Goal: Communication & Community: Answer question/provide support

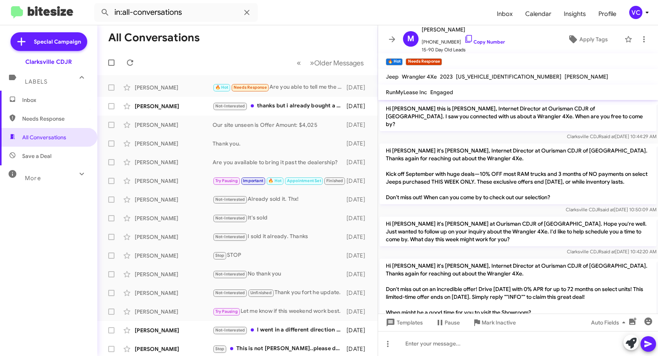
scroll to position [145, 0]
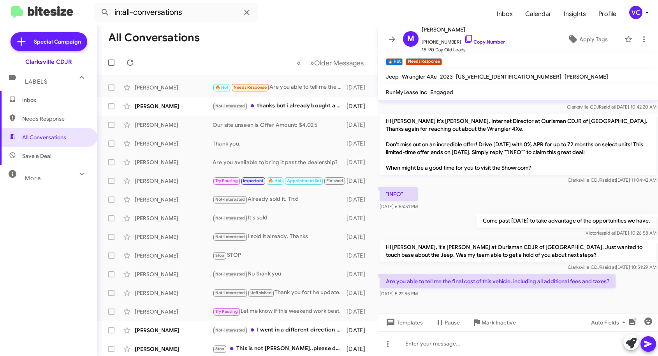
drag, startPoint x: 503, startPoint y: 306, endPoint x: 492, endPoint y: 265, distance: 43.3
click at [504, 306] on div at bounding box center [518, 307] width 280 height 16
drag, startPoint x: 479, startPoint y: 228, endPoint x: 473, endPoint y: 219, distance: 10.8
click at [479, 226] on div "Come past today to take advantage of the opportunities we have. Victoria said a…" at bounding box center [566, 225] width 180 height 23
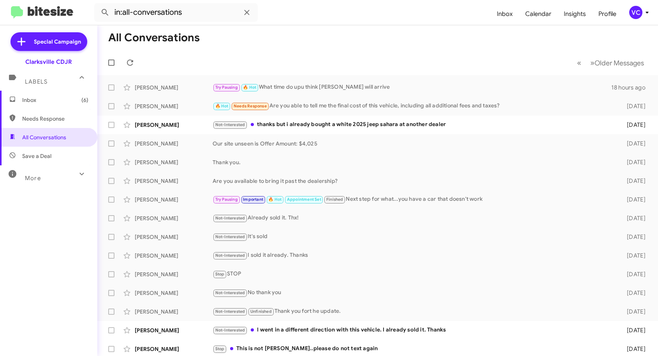
click at [327, 62] on mat-toolbar-row "« Previous » Next Older Messages" at bounding box center [377, 62] width 561 height 25
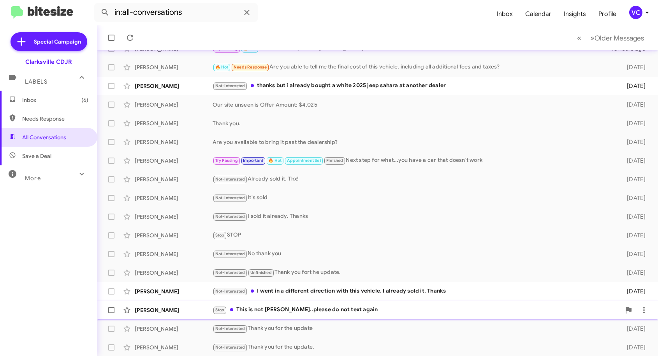
scroll to position [96, 0]
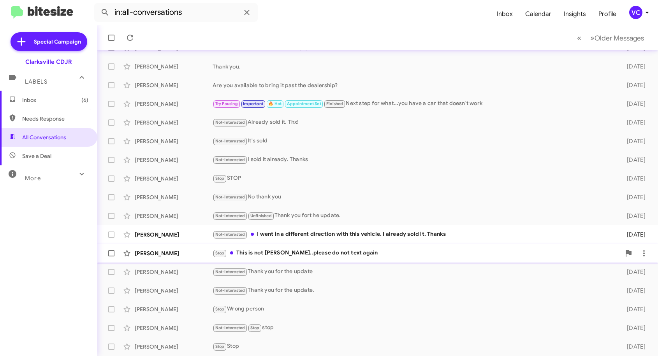
click at [364, 251] on div "Stop This is not [PERSON_NAME]..please do not text again" at bounding box center [417, 253] width 408 height 9
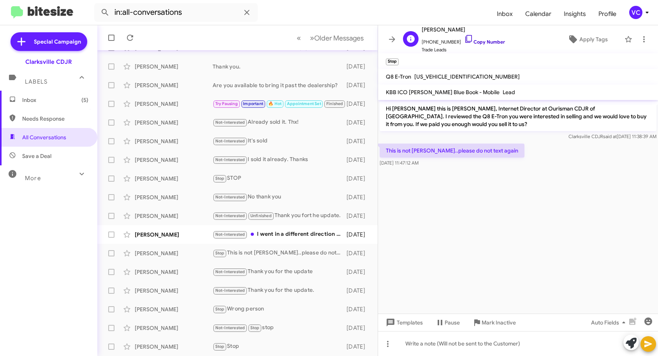
click at [483, 41] on link "Copy Number" at bounding box center [484, 42] width 41 height 6
click at [584, 177] on cdk-virtual-scroll-viewport "Hi [PERSON_NAME] this is [PERSON_NAME], Internet Director at Ourisman CDJR of […" at bounding box center [518, 207] width 280 height 214
click at [424, 178] on cdk-virtual-scroll-viewport "Hi [PERSON_NAME] this is [PERSON_NAME], Internet Director at Ourisman CDJR of […" at bounding box center [518, 207] width 280 height 214
click at [507, 202] on cdk-virtual-scroll-viewport "Hi [PERSON_NAME] this is [PERSON_NAME], Internet Director at Ourisman CDJR of […" at bounding box center [518, 207] width 280 height 214
click at [597, 242] on cdk-virtual-scroll-viewport "Hi [PERSON_NAME] this is [PERSON_NAME], Internet Director at Ourisman CDJR of […" at bounding box center [518, 207] width 280 height 214
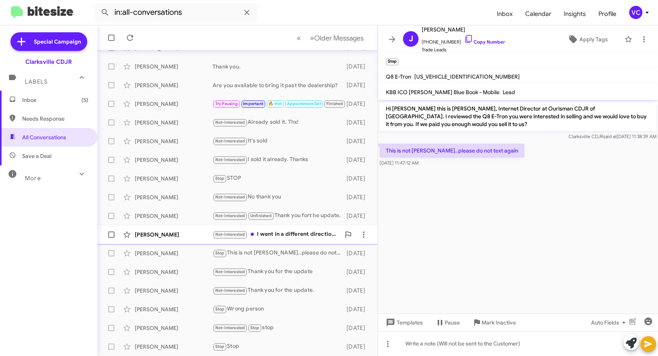
click at [180, 235] on div "[PERSON_NAME]" at bounding box center [174, 235] width 78 height 8
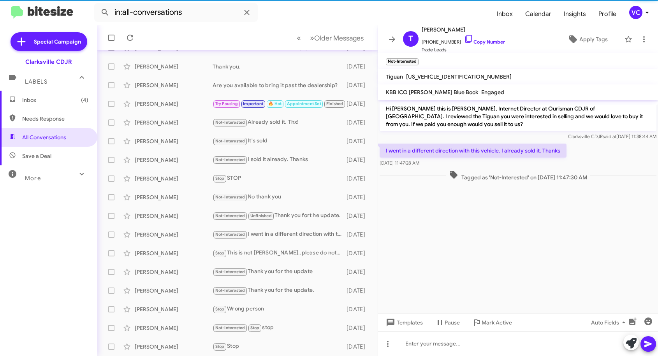
click at [568, 229] on cdk-virtual-scroll-viewport "Hi [PERSON_NAME] this is [PERSON_NAME], Internet Director at Ourisman CDJR of […" at bounding box center [518, 207] width 280 height 214
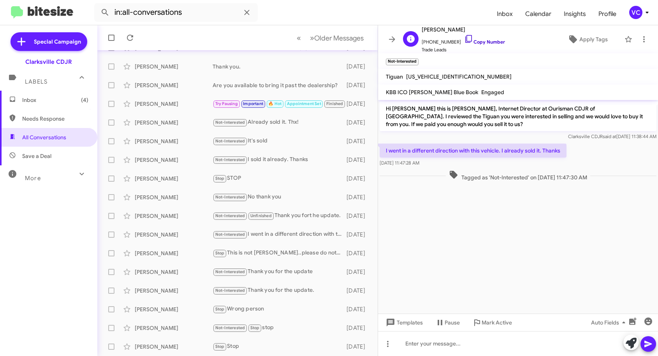
click at [469, 41] on link "Copy Number" at bounding box center [484, 42] width 41 height 6
click at [610, 232] on cdk-virtual-scroll-viewport "Hi [PERSON_NAME] this is [PERSON_NAME], Internet Director at Ourisman CDJR of […" at bounding box center [518, 207] width 280 height 214
drag, startPoint x: 429, startPoint y: 215, endPoint x: 418, endPoint y: 204, distance: 15.4
click at [430, 215] on cdk-virtual-scroll-viewport "Hi [PERSON_NAME] this is [PERSON_NAME], Internet Director at Ourisman CDJR of […" at bounding box center [518, 207] width 280 height 214
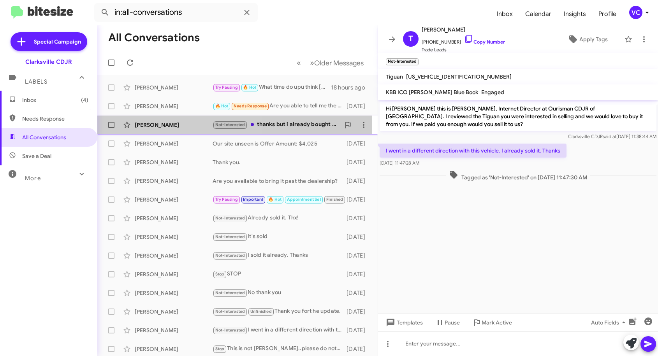
click at [169, 123] on div "[PERSON_NAME]" at bounding box center [174, 125] width 78 height 8
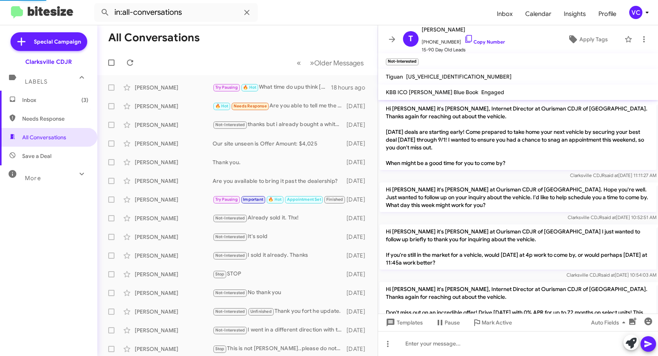
scroll to position [137, 0]
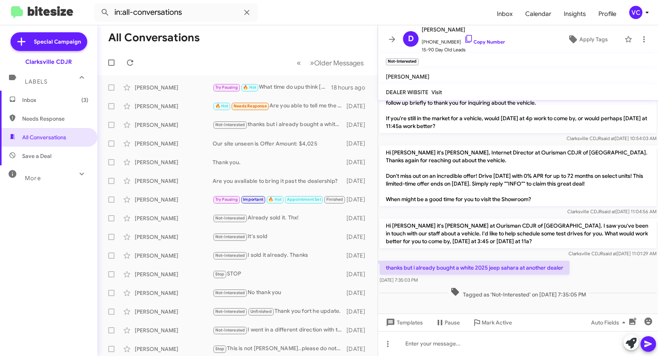
drag, startPoint x: 411, startPoint y: 267, endPoint x: 562, endPoint y: 282, distance: 151.8
click at [561, 282] on div "thanks but i already bought a white 2025 jeep sahara at another dealer [DATE] 7…" at bounding box center [475, 272] width 190 height 23
click at [615, 274] on div "thanks but i already bought a white 2025 jeep sahara at another dealer [DATE] 7…" at bounding box center [518, 272] width 280 height 26
click at [611, 271] on div "thanks but i already bought a white 2025 jeep sahara at another dealer [DATE] 7…" at bounding box center [518, 272] width 280 height 26
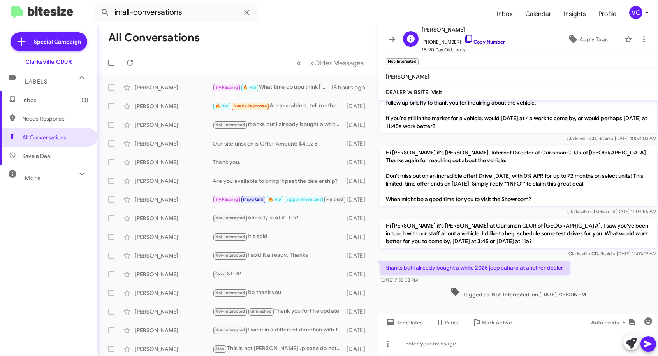
click at [496, 43] on link "Copy Number" at bounding box center [484, 42] width 41 height 6
drag, startPoint x: 587, startPoint y: 285, endPoint x: 396, endPoint y: 227, distance: 199.6
click at [587, 285] on div "thanks but i already bought a white 2025 jeep sahara at another dealer [DATE] 7…" at bounding box center [518, 272] width 280 height 26
click at [241, 58] on mat-toolbar-row "« Previous » Next Older Messages" at bounding box center [237, 62] width 280 height 25
click at [127, 63] on icon at bounding box center [130, 63] width 6 height 6
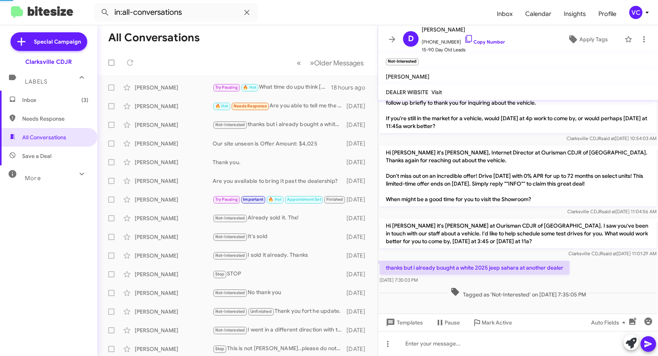
click at [231, 47] on mat-toolbar-row "All Conversations" at bounding box center [237, 37] width 280 height 25
drag, startPoint x: 238, startPoint y: 41, endPoint x: 244, endPoint y: 49, distance: 9.4
click at [240, 45] on mat-toolbar-row "All Conversations" at bounding box center [237, 37] width 280 height 25
click at [188, 86] on div "[PERSON_NAME]" at bounding box center [174, 88] width 78 height 8
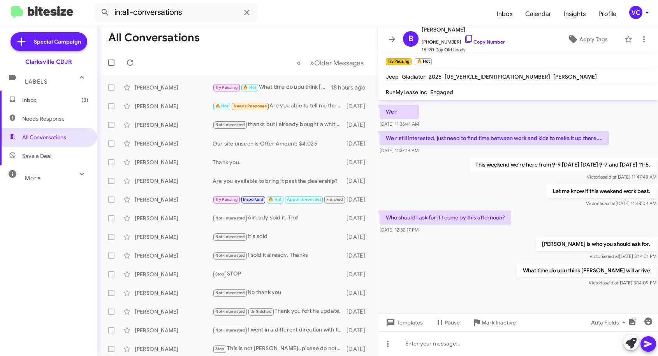
drag, startPoint x: 531, startPoint y: 280, endPoint x: 537, endPoint y: 265, distance: 16.1
click at [531, 281] on div "What time do upu think [PERSON_NAME] will arrive [PERSON_NAME] said at [DATE] 3…" at bounding box center [518, 275] width 280 height 26
click at [556, 209] on div "Who should I ask for if I come by this afternoon? [DATE] 12:52:17 PM" at bounding box center [518, 222] width 280 height 26
click at [508, 269] on div "What time do upu think [PERSON_NAME] will arrive [PERSON_NAME] said at [DATE] 3…" at bounding box center [518, 275] width 280 height 26
click at [491, 271] on div "What time do upu think [PERSON_NAME] will arrive [PERSON_NAME] said at [DATE] 3…" at bounding box center [518, 275] width 280 height 26
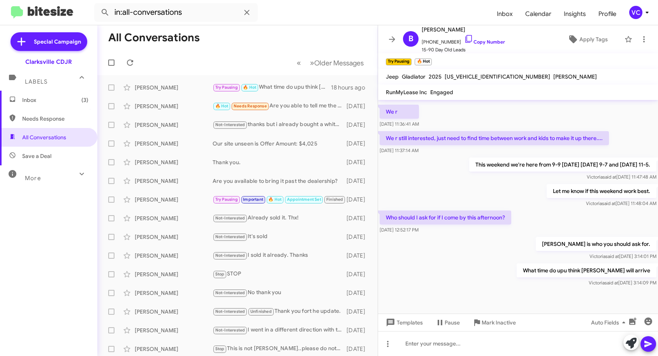
click at [512, 234] on div "Who should I ask for if I come by this afternoon? [DATE] 12:52:17 PM" at bounding box center [518, 222] width 280 height 26
click at [446, 193] on div "Let me know if this weekend work best. [PERSON_NAME] said at [DATE] 11:48:04 AM" at bounding box center [518, 196] width 280 height 26
click at [508, 277] on div "What time do upu think [PERSON_NAME] will arrive [PERSON_NAME] said at [DATE] 3…" at bounding box center [518, 275] width 280 height 26
click at [517, 190] on div "Let me know if this weekend work best. [PERSON_NAME] said at [DATE] 11:48:04 AM" at bounding box center [518, 196] width 280 height 26
click at [512, 254] on div "[PERSON_NAME] is who you should ask for. [PERSON_NAME] said at [DATE] 3:14:01 PM" at bounding box center [518, 249] width 280 height 26
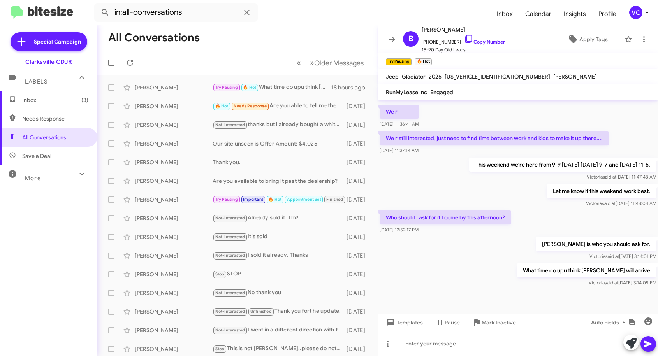
click at [554, 200] on div "[PERSON_NAME] said at [DATE] 11:48:04 AM" at bounding box center [602, 204] width 110 height 8
click at [529, 195] on div "Let me know if this weekend work best. [PERSON_NAME] said at [DATE] 11:48:04 AM" at bounding box center [518, 196] width 280 height 26
click at [576, 228] on div "Who should I ask for if I come by this afternoon? [DATE] 12:52:17 PM" at bounding box center [518, 222] width 280 height 26
click at [278, 21] on form "in:all-conversations" at bounding box center [292, 12] width 396 height 19
click at [495, 260] on div "[PERSON_NAME] is who you should ask for. [PERSON_NAME] said at [DATE] 3:14:01 PM" at bounding box center [518, 249] width 280 height 26
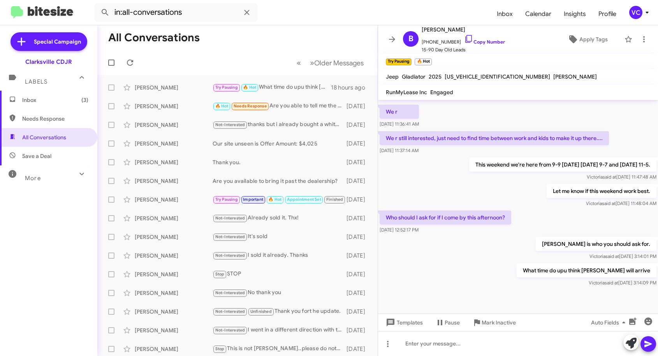
drag, startPoint x: 454, startPoint y: 185, endPoint x: 436, endPoint y: 166, distance: 26.2
click at [454, 186] on div "Let me know if this weekend work best. [PERSON_NAME] said at [DATE] 11:48:04 AM" at bounding box center [518, 196] width 280 height 26
click at [320, 4] on form "in:all-conversations" at bounding box center [292, 12] width 396 height 19
click at [511, 300] on div at bounding box center [518, 300] width 280 height 25
drag, startPoint x: 564, startPoint y: 207, endPoint x: 561, endPoint y: 200, distance: 7.3
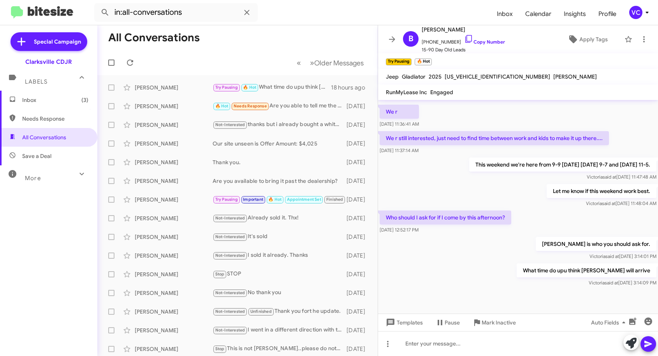
click at [564, 207] on div "[PERSON_NAME] said at [DATE] 11:48:04 AM" at bounding box center [602, 204] width 110 height 8
